Goal: Check status: Check status

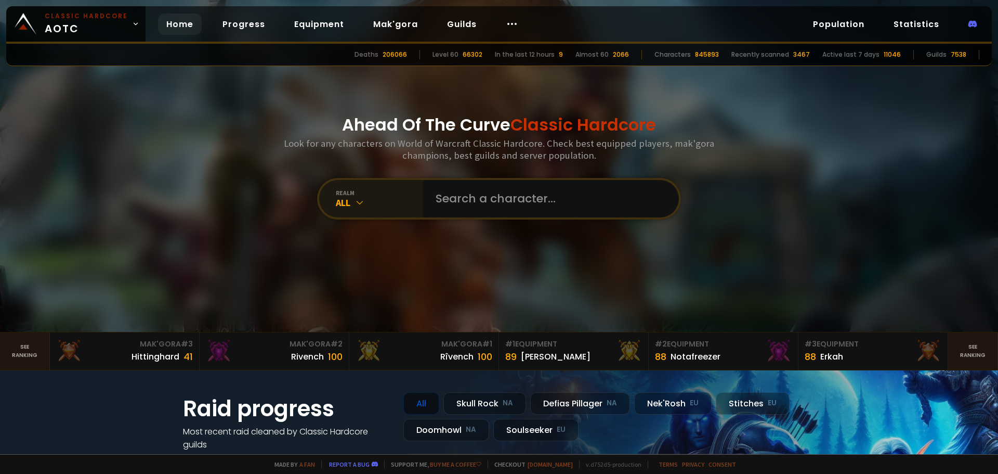
click at [355, 203] on icon at bounding box center [360, 202] width 10 height 10
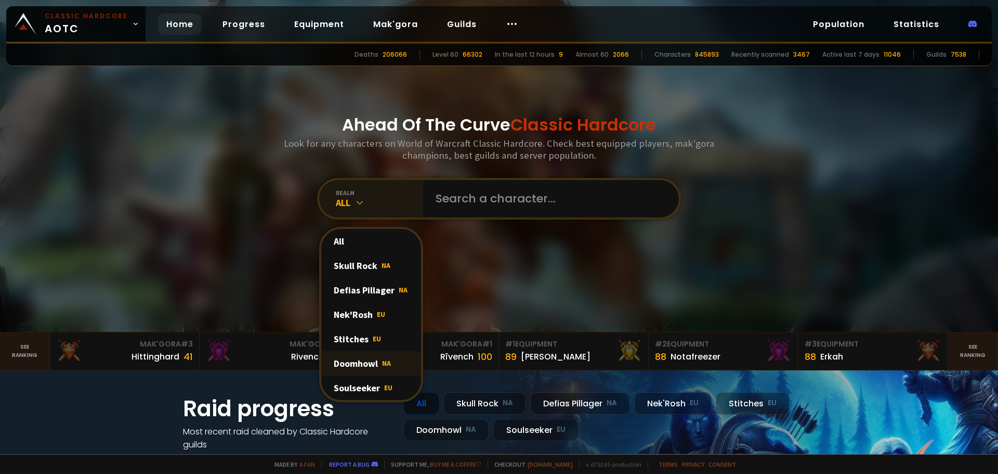
click at [374, 366] on div "Doomhowl NA" at bounding box center [371, 363] width 100 height 24
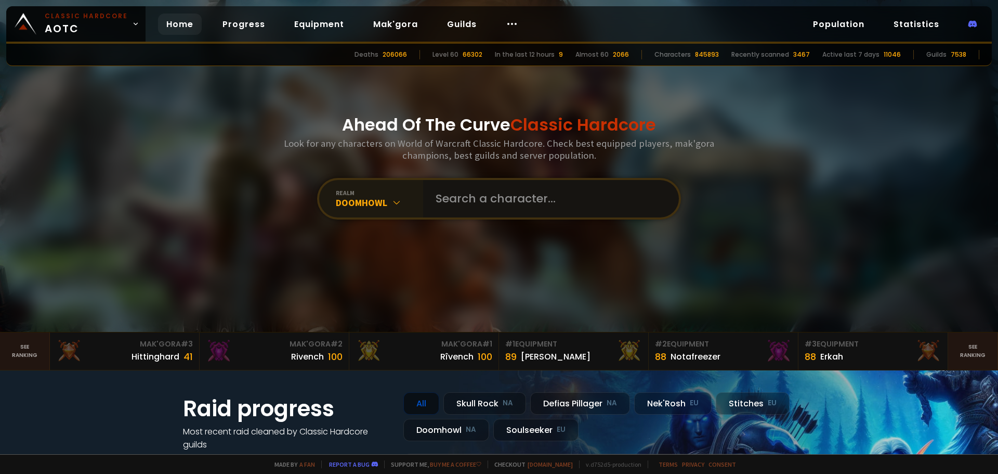
drag, startPoint x: 483, startPoint y: 196, endPoint x: 488, endPoint y: 196, distance: 5.7
click at [483, 195] on input "text" at bounding box center [548, 198] width 237 height 37
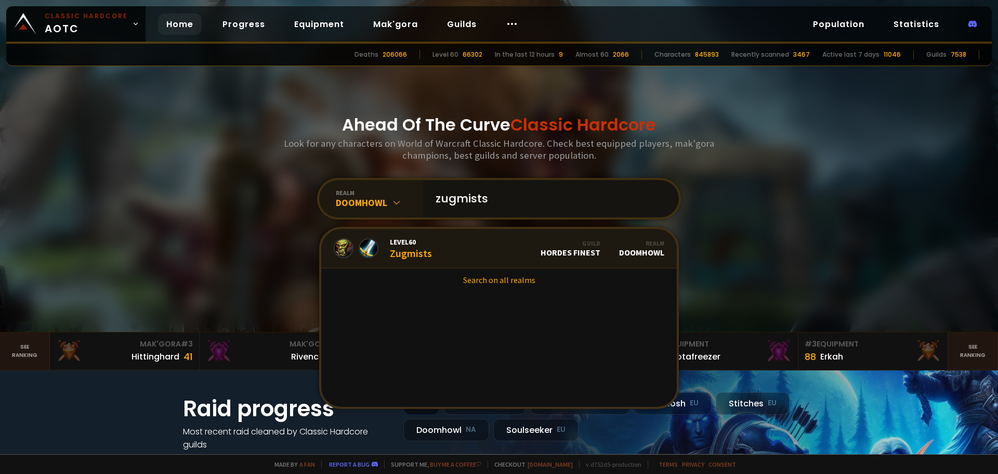
type input "zugmists"
click at [440, 251] on link "Level 60 Zugmists Guild Hordes Finest Realm Doomhowl" at bounding box center [499, 249] width 356 height 40
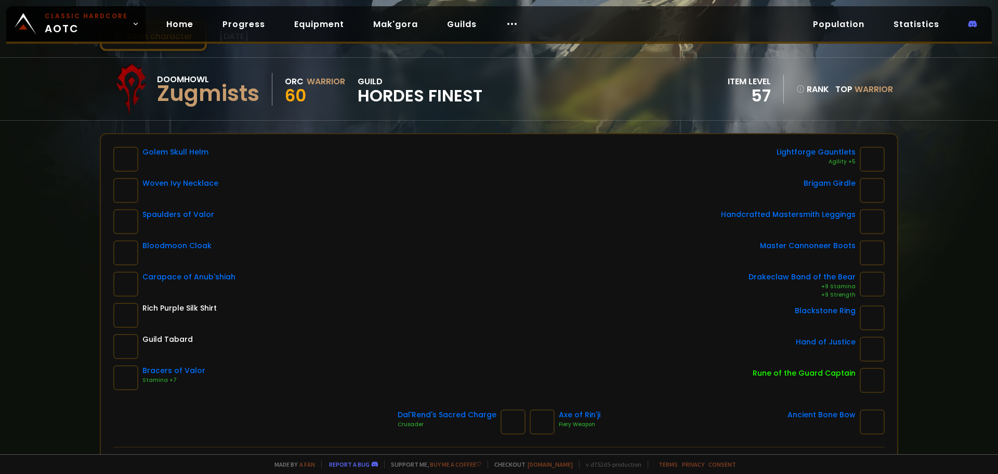
scroll to position [52, 0]
